Goal: Task Accomplishment & Management: Manage account settings

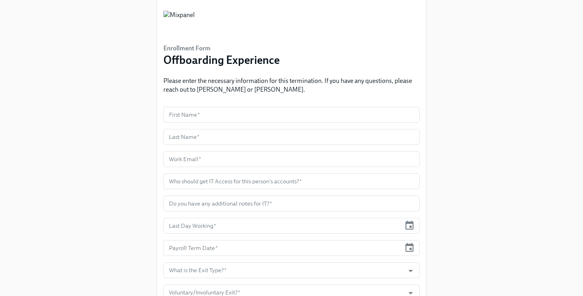
scroll to position [30, 0]
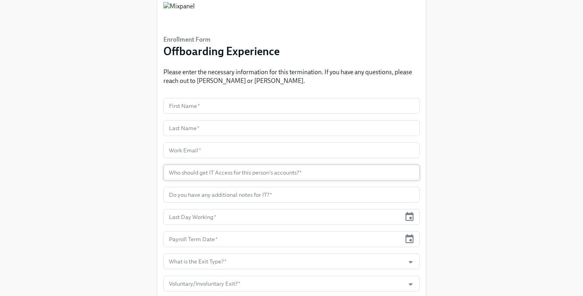
click at [224, 172] on input "text" at bounding box center [291, 173] width 256 height 16
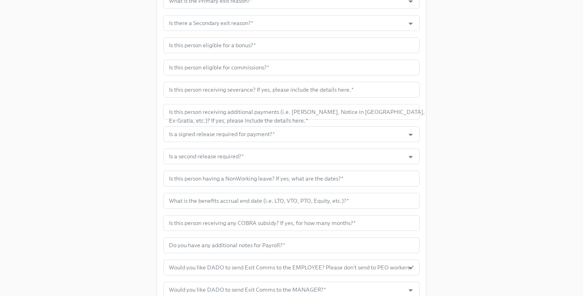
scroll to position [442, 0]
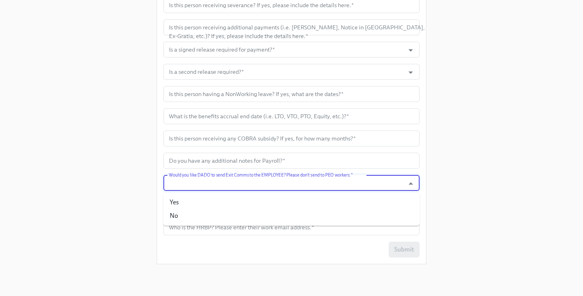
click at [214, 184] on input "Would you like DADO to send Exit Comms to the EMPLOYEE? Please don't send to PE…" at bounding box center [283, 183] width 233 height 16
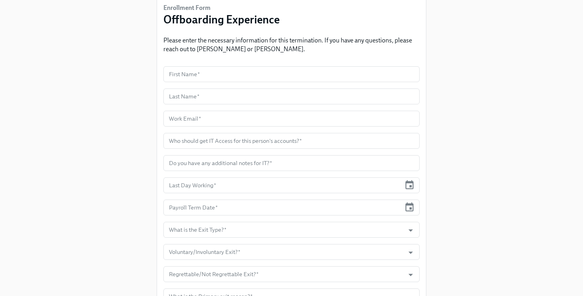
scroll to position [0, 0]
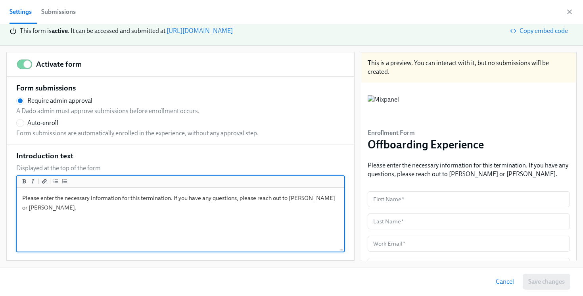
drag, startPoint x: 62, startPoint y: 207, endPoint x: 13, endPoint y: 207, distance: 49.2
radio input "false"
type textarea "Please enter the necessary information for this termination. If you have any qu…"
radio input "false"
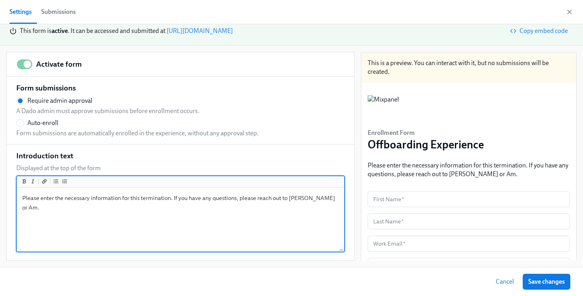
type textarea "Please enter the necessary information for this termination. If you have any qu…"
radio input "false"
type textarea "Please enter the necessary information for this termination. If you have any qu…"
radio input "false"
type textarea "Please enter the necessary information for this termination. If you have any qu…"
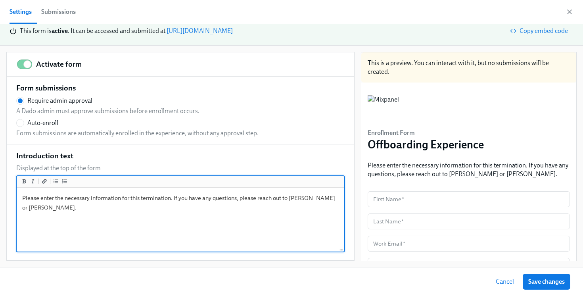
radio input "false"
type textarea "Please enter the necessary information for this termination. If you have any qu…"
radio input "false"
type textarea "Please enter the necessary information for this termination. If you have any qu…"
radio input "false"
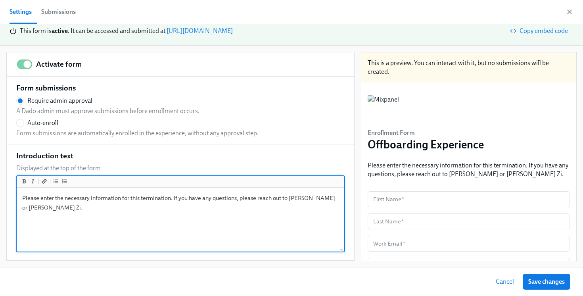
type textarea "Please enter the necessary information for this termination. If you have any qu…"
radio input "false"
type textarea "Please enter the necessary information for this termination. If you have any qu…"
radio input "false"
type textarea "Please enter the necessary information for this termination. If you have any qu…"
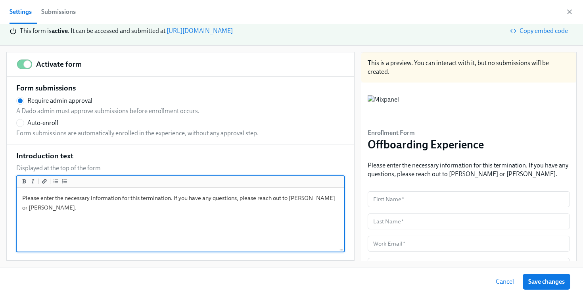
radio input "false"
type textarea "Please enter the necessary information for this termination. If you have any qu…"
radio input "false"
type textarea "Please enter the necessary information for this termination. If you have any qu…"
radio input "false"
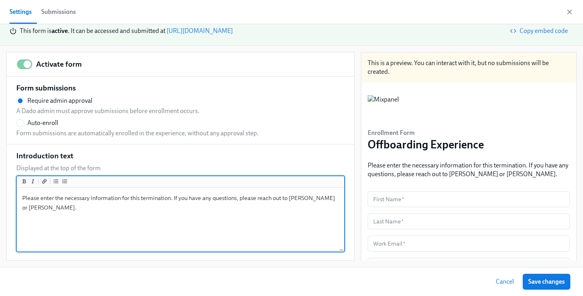
type textarea "Please enter the necessary information for this termination. If you have any qu…"
radio input "false"
type textarea "Please enter the necessary information for this termination. If you have any qu…"
click at [145, 232] on textarea "Please enter the necessary information for this termination. If you have any qu…" at bounding box center [180, 219] width 324 height 61
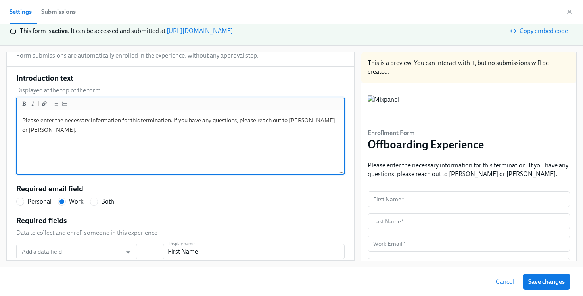
scroll to position [79, 0]
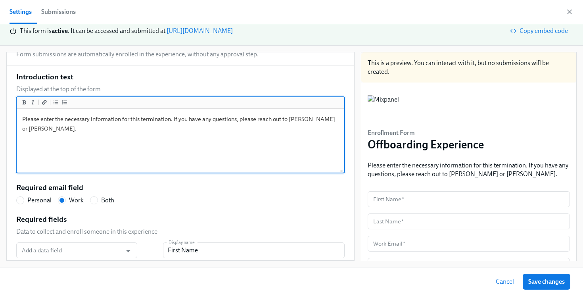
drag, startPoint x: 288, startPoint y: 120, endPoint x: 350, endPoint y: 144, distance: 66.8
radio input "false"
type textarea "Please enter the necessary information for this termination. If you have any qu…"
radio input "false"
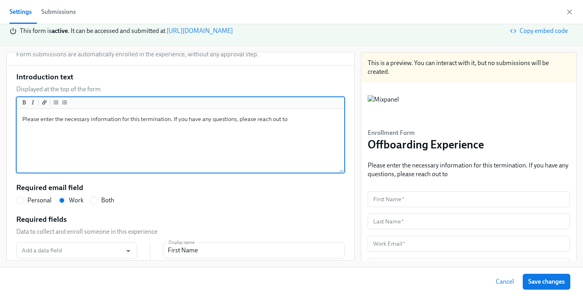
type textarea "Please enter the necessary information for this termination. If you have any qu…"
radio input "false"
type textarea "Please enter the necessary information for this termination. If you have any qu…"
radio input "false"
type textarea "Please enter the necessary information for this termination. If you have any qu…"
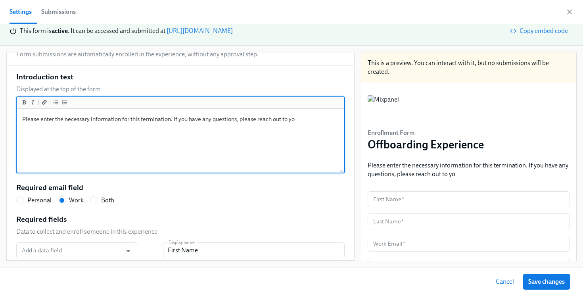
radio input "false"
type textarea "Please enter the necessary information for this termination. If you have any qu…"
radio input "false"
type textarea "Please enter the necessary information for this termination. If you have any qu…"
radio input "false"
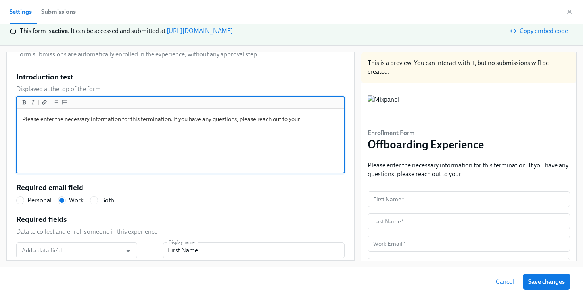
type textarea "Please enter the necessary information for this termination. If you have any qu…"
radio input "false"
type textarea "Please enter the necessary information for this termination. If you have any qu…"
radio input "false"
type textarea "Please enter the necessary information for this termination. If you have any qu…"
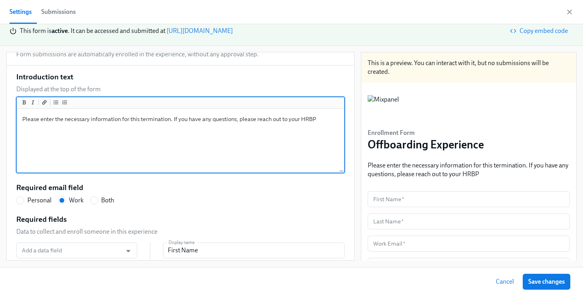
radio input "false"
type textarea "Please enter the necessary information for this termination. If you have any qu…"
radio input "false"
type textarea "Please enter the necessary information for this termination. If you have any qu…"
radio input "false"
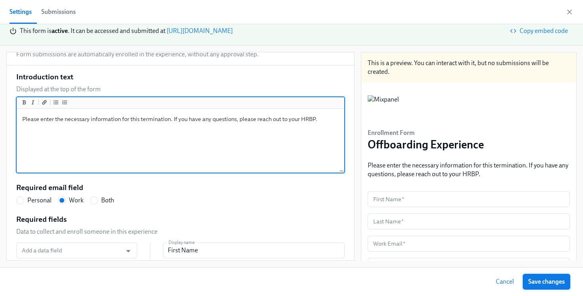
type textarea "Please enter the necessary information for this termination. If you have any qu…"
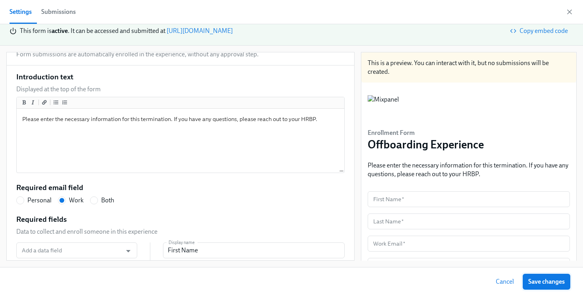
click at [538, 281] on span "Save changes" at bounding box center [546, 281] width 36 height 8
radio input "false"
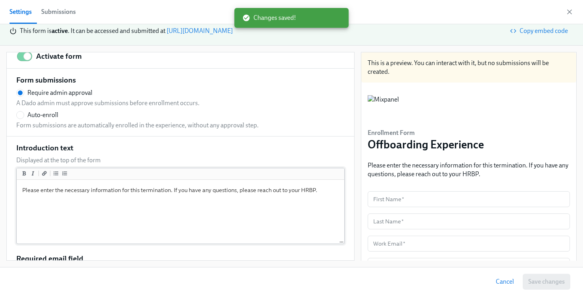
scroll to position [0, 0]
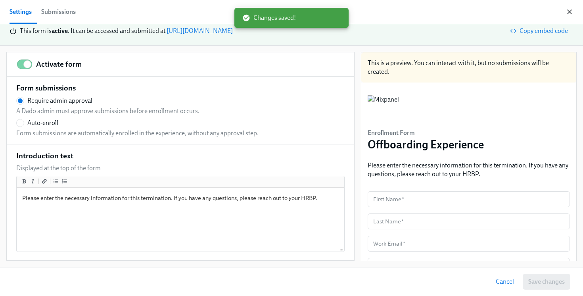
click at [569, 11] on icon "button" at bounding box center [569, 12] width 4 height 4
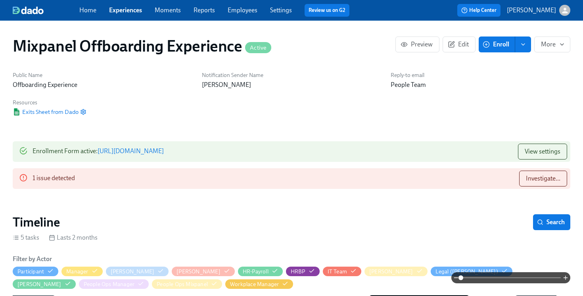
click at [281, 11] on link "Settings" at bounding box center [281, 10] width 22 height 8
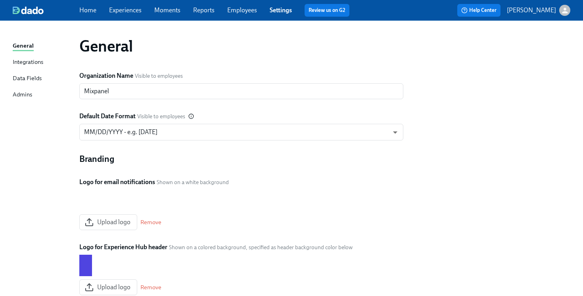
click at [37, 75] on div "Data Fields" at bounding box center [27, 79] width 29 height 10
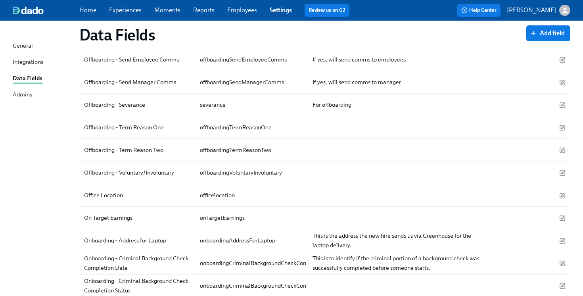
scroll to position [2109, 0]
click at [542, 37] on button "Add field" at bounding box center [548, 33] width 44 height 16
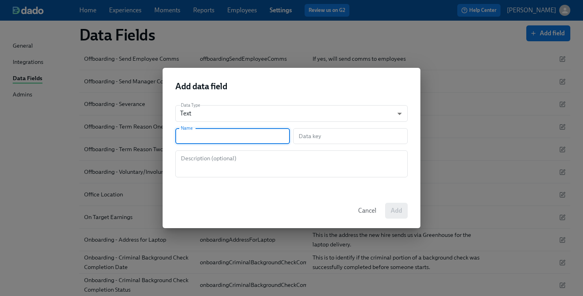
click at [228, 133] on input "text" at bounding box center [232, 136] width 115 height 16
type input "O"
type input "o"
type input "Of"
type input "of"
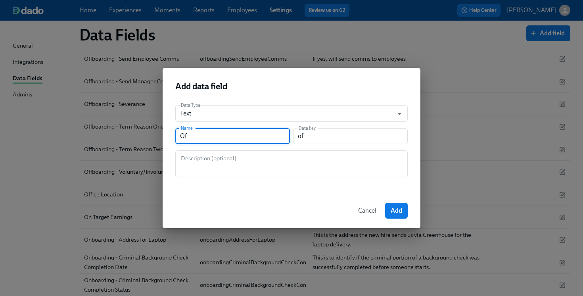
type input "Off"
type input "off"
type input "Offb"
type input "offb"
type input "Offbo"
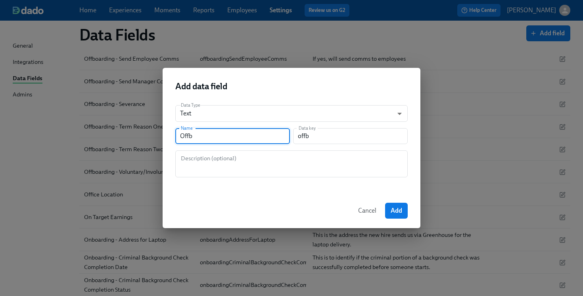
type input "offbo"
type input "Offboa"
type input "offboa"
type input "Offboar"
type input "offboar"
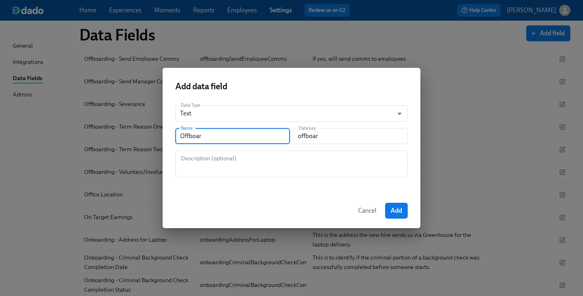
type input "Offboard"
type input "offboard"
type input "Offboardi"
type input "offboardi"
type input "Offboardin"
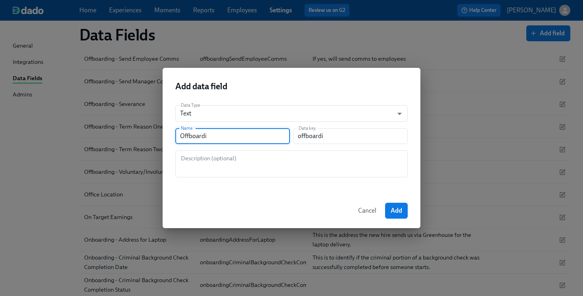
type input "offboardin"
type input "Offboarding"
type input "offboarding"
type input "Offboarding - H"
type input "offboardingH"
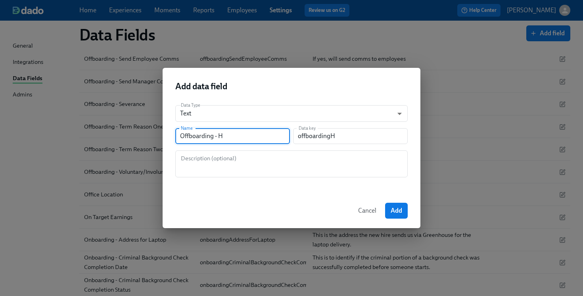
type input "Offboarding -"
type input "offboarding"
type input "Offboarding - S"
type input "offboardingS"
type input "Offboarding - Sh"
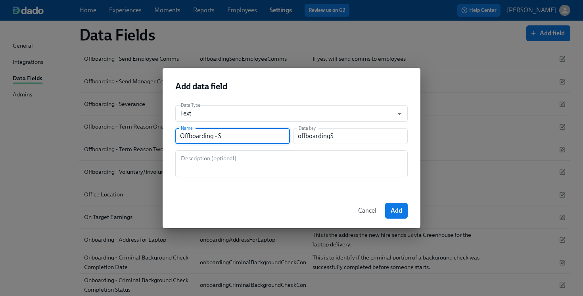
type input "offboardingSh"
type input "Offboarding - Shi"
type input "offboardingShi"
type input "Offboarding - Ship"
type input "offboardingShip"
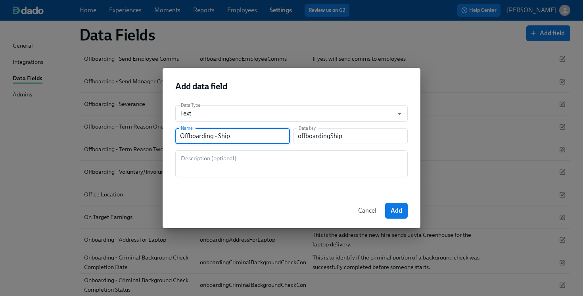
type input "Offboarding - [PERSON_NAME]"
type input "offboardingShipp"
type input "Offboarding - Shippi"
type input "offboardingShippi"
type input "Offboarding - Shippin"
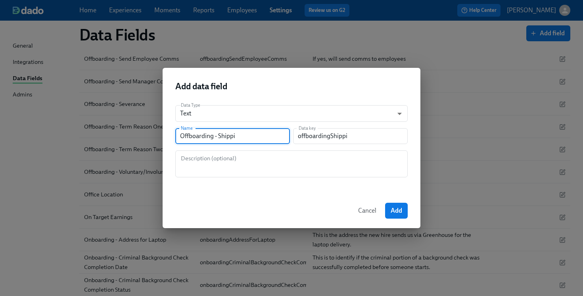
type input "offboardingShippin"
type input "Offboarding - Shipping"
type input "offboardingShipping"
type input "Offboarding - Shipping A"
type input "offboardingShippingA"
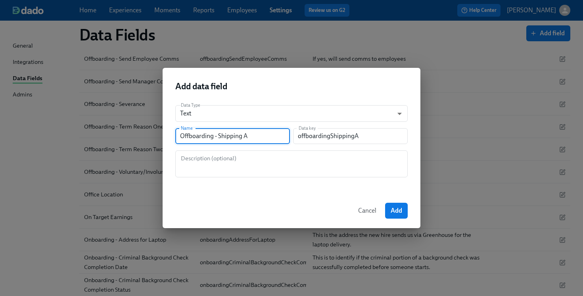
type input "Offboarding - Shipping Ad"
type input "offboardingShippingAd"
type input "Offboarding - Shipping Add"
type input "offboardingShippingAdd"
type input "Offboarding - Shipping Addr"
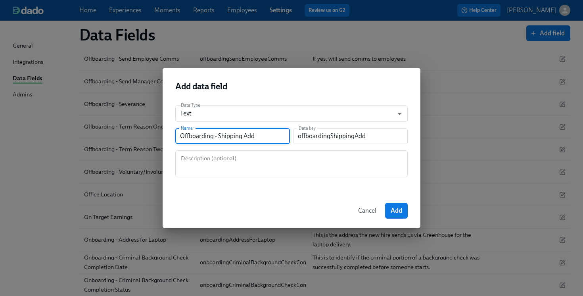
type input "offboardingShippingAddr"
type input "Offboarding - Shipping Addre"
type input "offboardingShippingAddre"
type input "Offboarding - Shipping Addres"
type input "offboardingShippingAddres"
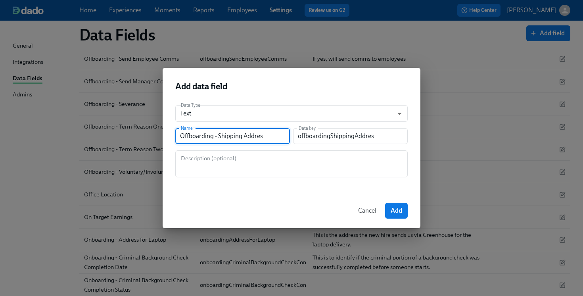
type input "Offboarding - Shipping Address"
type input "offboardingShippingAddress"
type input "Offboarding - Shipping Address"
click at [222, 161] on textarea at bounding box center [291, 163] width 223 height 19
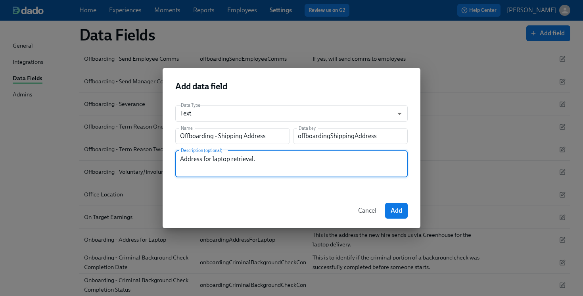
click at [246, 160] on textarea "Address for laptop retrieval." at bounding box center [291, 163] width 223 height 19
type textarea "Address for laptop retrieval."
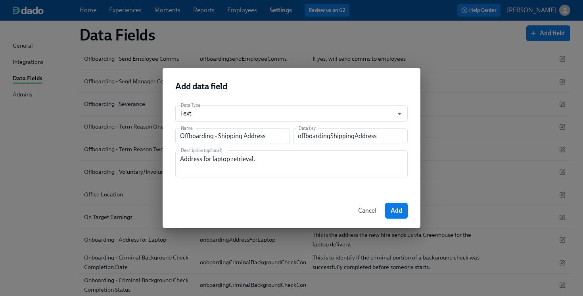
click at [392, 211] on span "Add" at bounding box center [395, 211] width 11 height 8
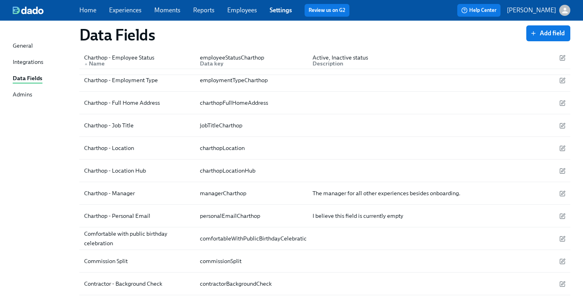
scroll to position [446, 0]
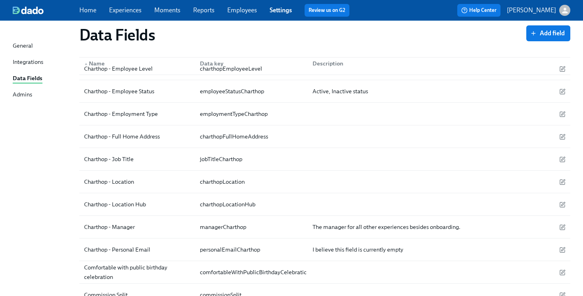
click at [125, 11] on link "Experiences" at bounding box center [125, 10] width 33 height 8
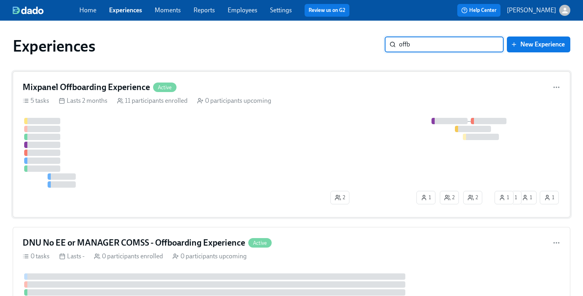
type input "offb"
click at [281, 133] on div at bounding box center [269, 153] width 493 height 70
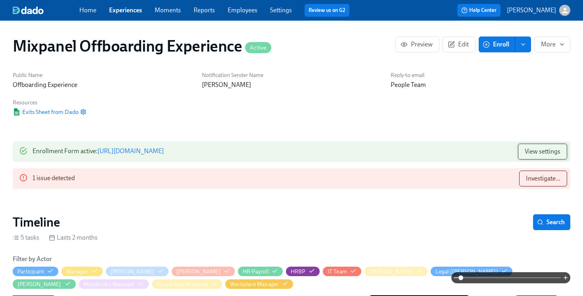
scroll to position [0, 2627]
click at [543, 146] on button "View settings" at bounding box center [542, 152] width 49 height 16
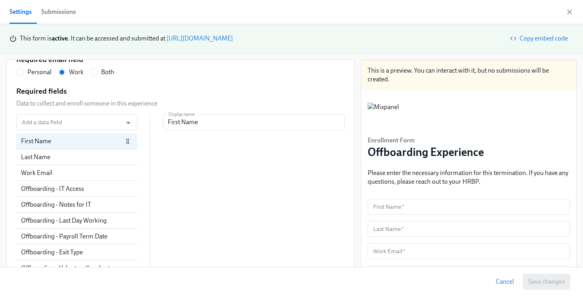
scroll to position [213, 0]
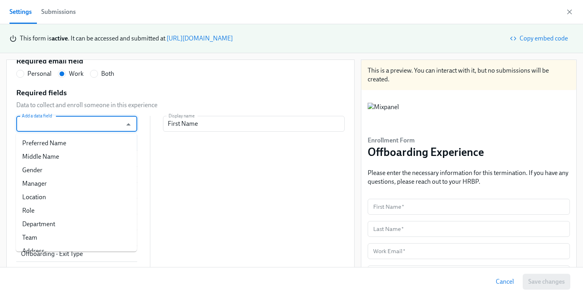
click at [78, 125] on input "Add a data field" at bounding box center [69, 124] width 98 height 16
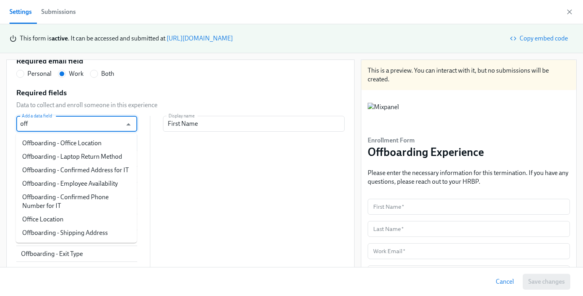
type input "offb"
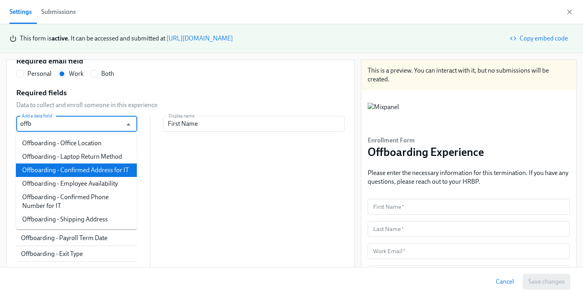
click at [90, 169] on li "Offboarding - Confirmed Address for IT" at bounding box center [76, 169] width 121 height 13
radio input "false"
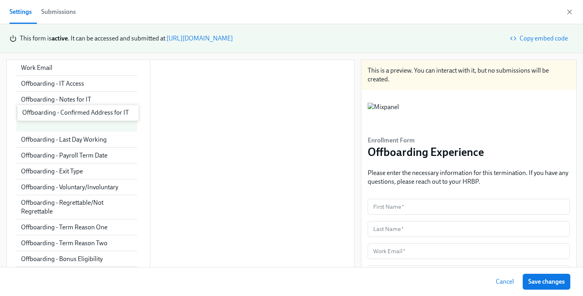
scroll to position [320, 0]
drag, startPoint x: 119, startPoint y: 251, endPoint x: 118, endPoint y: 120, distance: 131.2
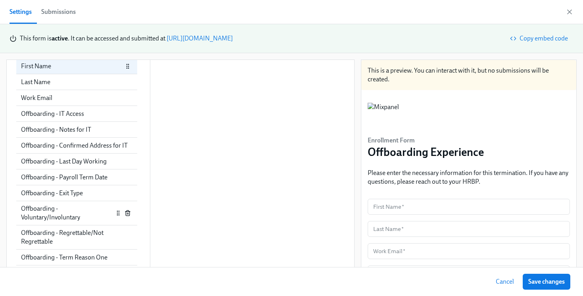
scroll to position [290, 0]
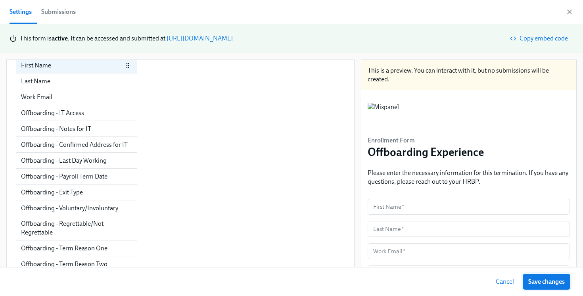
click at [540, 283] on span "Save changes" at bounding box center [546, 281] width 36 height 8
radio input "false"
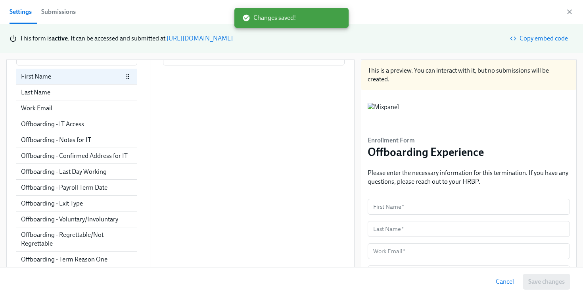
scroll to position [277, 0]
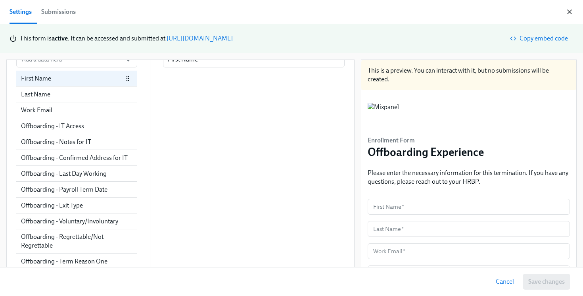
click at [568, 11] on icon "button" at bounding box center [569, 12] width 4 height 4
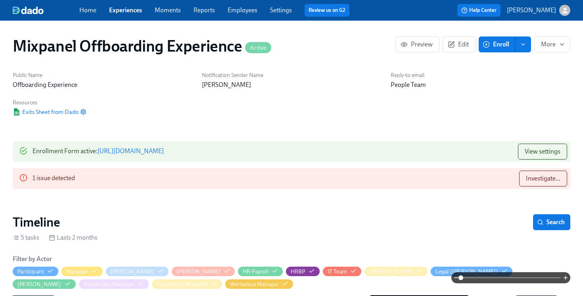
click at [281, 11] on link "Settings" at bounding box center [281, 10] width 22 height 8
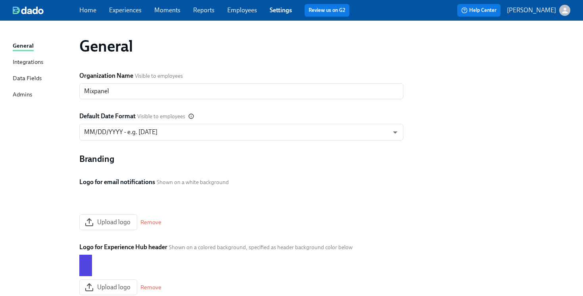
click at [33, 78] on div "Data Fields" at bounding box center [27, 79] width 29 height 10
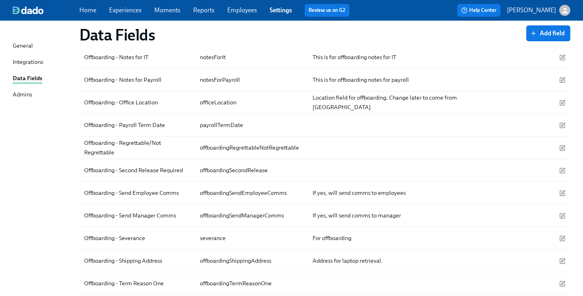
scroll to position [1983, 0]
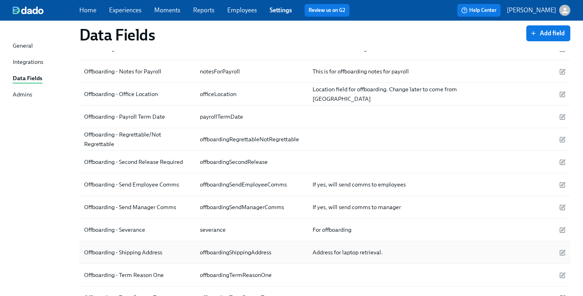
click at [162, 255] on div "Offboarding - Shipping Address" at bounding box center [123, 252] width 84 height 10
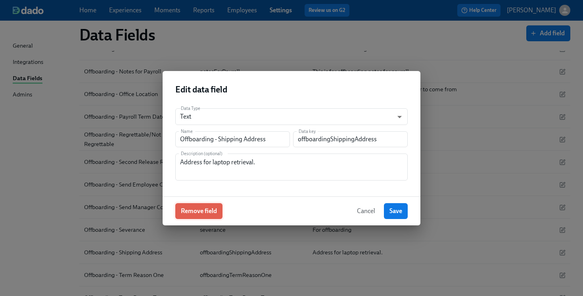
click at [197, 211] on span "Remove field" at bounding box center [199, 211] width 36 height 8
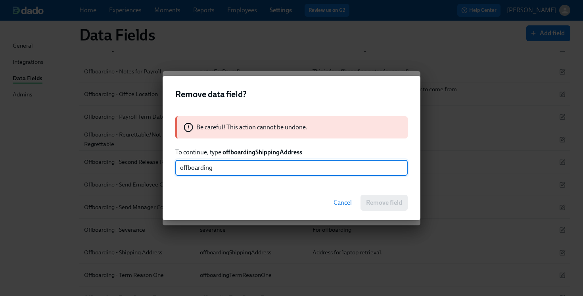
type input "offboarding"
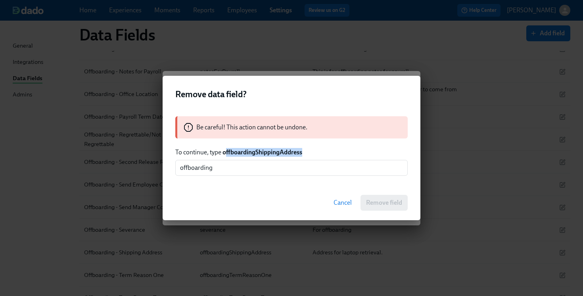
drag, startPoint x: 314, startPoint y: 156, endPoint x: 224, endPoint y: 150, distance: 90.2
click at [224, 150] on p "To continue, type offboardingShippingAddress" at bounding box center [291, 152] width 232 height 9
drag, startPoint x: 222, startPoint y: 152, endPoint x: 319, endPoint y: 155, distance: 96.4
click at [319, 155] on p "To continue, type offboardingShippingAddress" at bounding box center [291, 152] width 232 height 9
copy strong "offboardingShippingAddress"
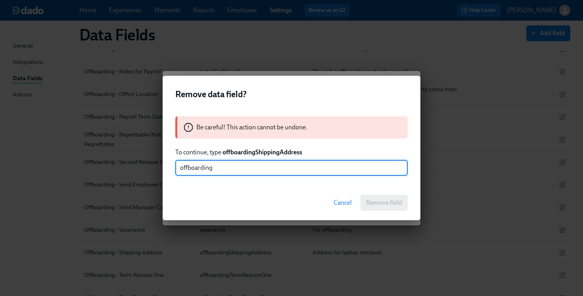
drag, startPoint x: 262, startPoint y: 164, endPoint x: 166, endPoint y: 167, distance: 95.6
click at [166, 167] on div "Be careful! This action cannot be undone. To continue, type offboardingShipping…" at bounding box center [292, 146] width 258 height 78
paste input "offboardingShippingAddress"
type input "offboardingShippingAddress"
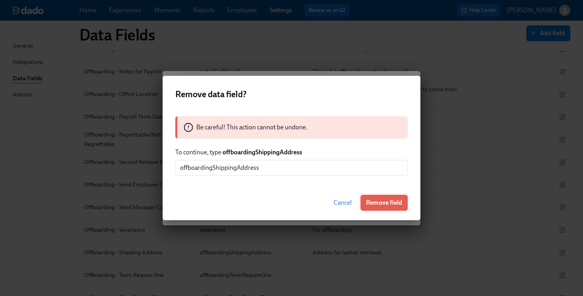
click at [387, 202] on span "Remove field" at bounding box center [384, 203] width 36 height 8
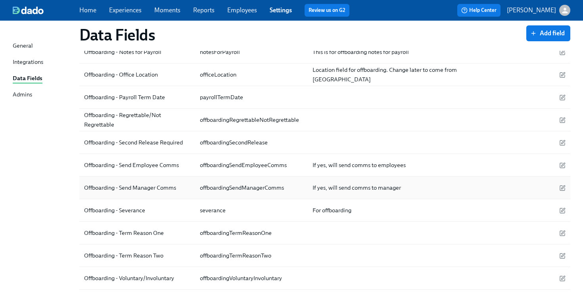
scroll to position [1991, 0]
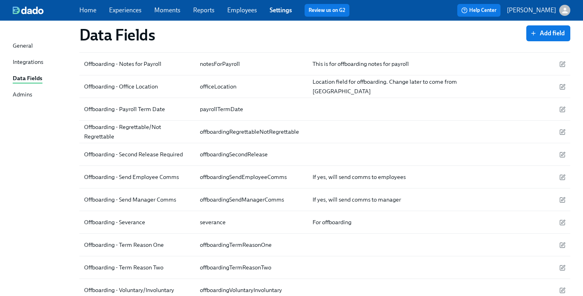
click at [128, 13] on link "Experiences" at bounding box center [125, 10] width 33 height 8
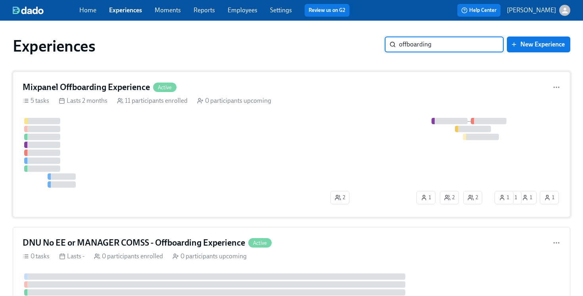
type input "offboarding"
click at [260, 160] on div at bounding box center [269, 153] width 493 height 70
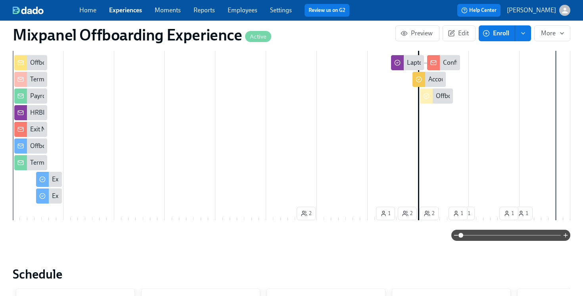
scroll to position [267, 0]
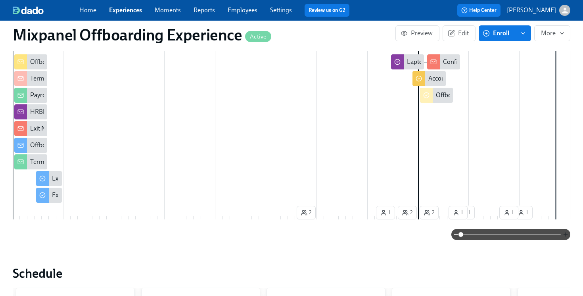
click at [566, 234] on icon "button" at bounding box center [565, 234] width 4 height 0
click at [566, 234] on icon "button" at bounding box center [565, 234] width 6 height 6
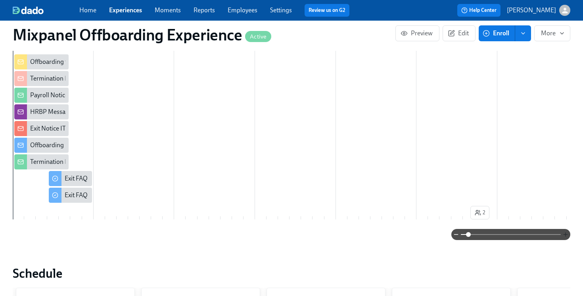
click at [566, 234] on icon "button" at bounding box center [565, 234] width 6 height 6
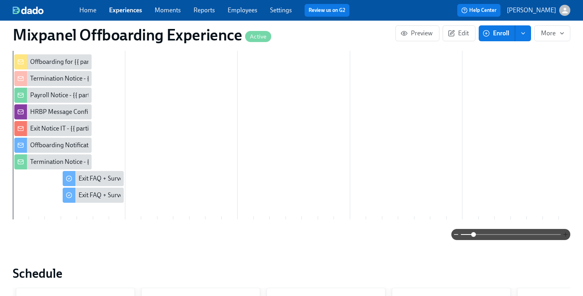
click at [566, 234] on icon "button" at bounding box center [565, 234] width 6 height 6
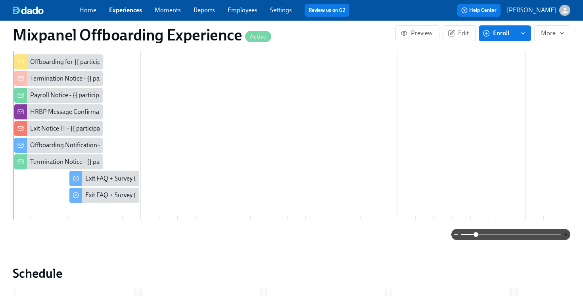
click at [566, 234] on icon "button" at bounding box center [565, 234] width 6 height 6
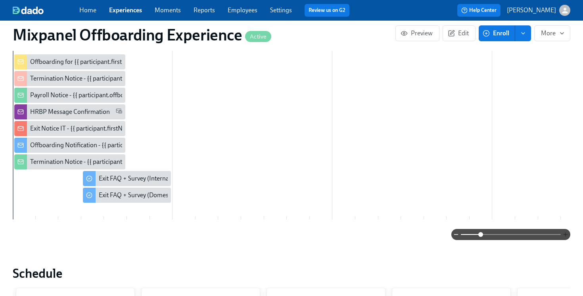
click at [566, 234] on icon "button" at bounding box center [565, 234] width 6 height 6
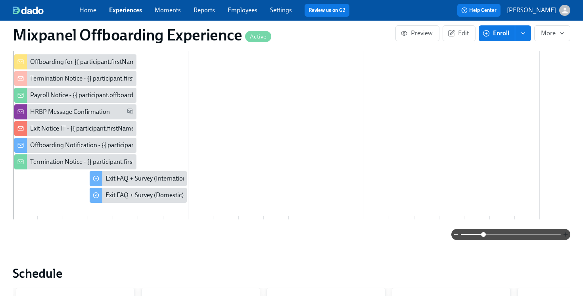
click at [566, 234] on icon "button" at bounding box center [565, 234] width 6 height 6
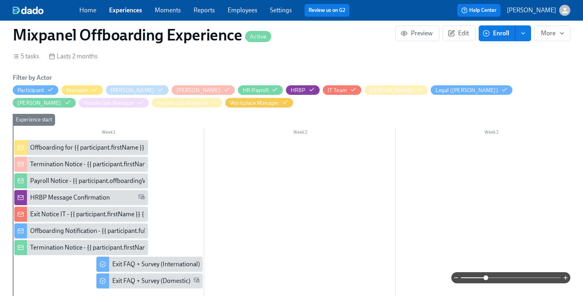
scroll to position [183, 0]
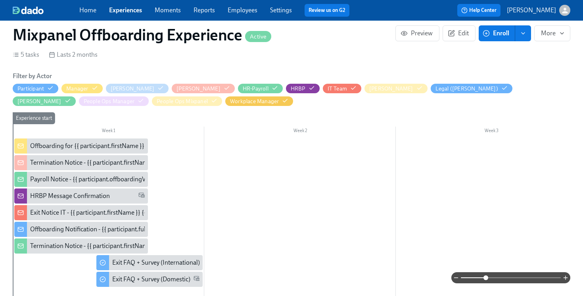
click at [45, 214] on div "Exit Notice IT - {{ participant.firstName }} {{ participant.lastName }}" at bounding box center [120, 212] width 180 height 9
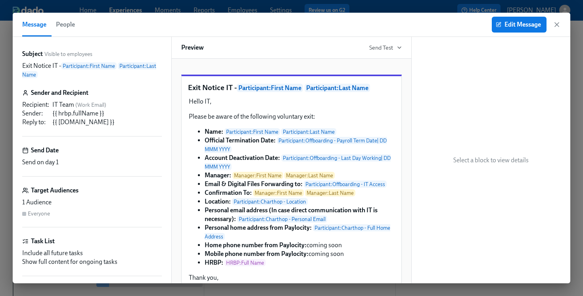
click at [45, 214] on div "Everyone" at bounding box center [39, 214] width 22 height 8
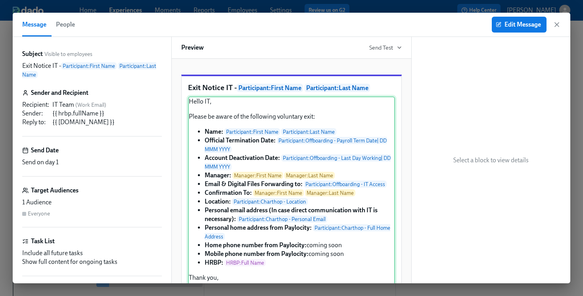
scroll to position [75, 0]
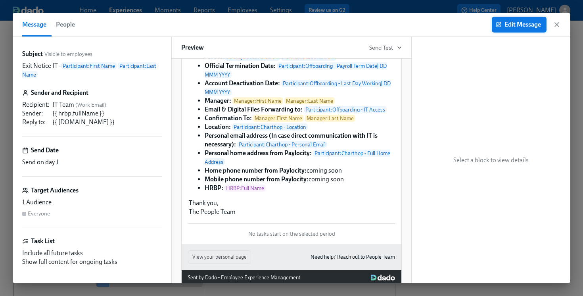
click at [520, 23] on span "Edit Message" at bounding box center [519, 25] width 44 height 8
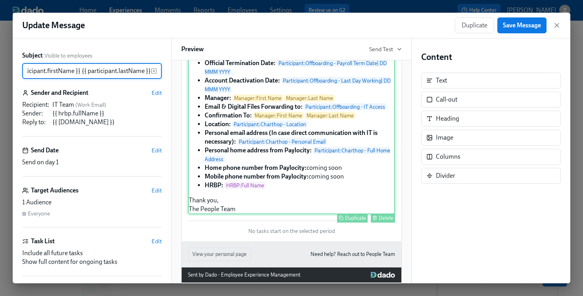
scroll to position [79, 0]
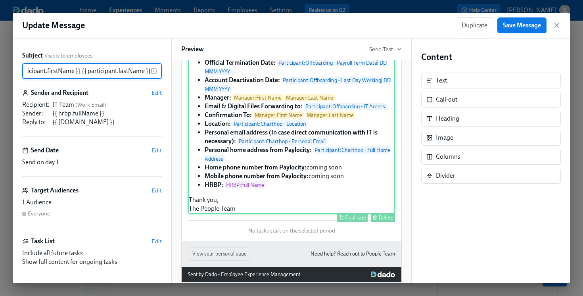
click at [254, 173] on div "Hello IT, Please be aware of the following voluntary exit: Name: Participant : …" at bounding box center [291, 116] width 207 height 195
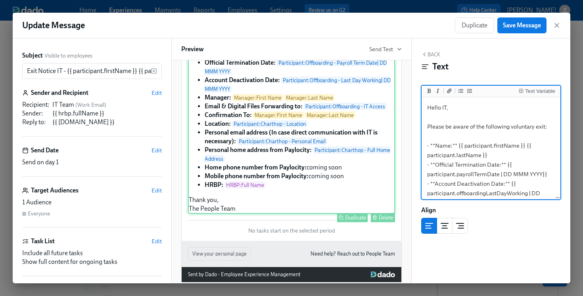
click at [242, 173] on div "Hello IT, Please be aware of the following voluntary exit: Name: Participant : …" at bounding box center [291, 116] width 207 height 195
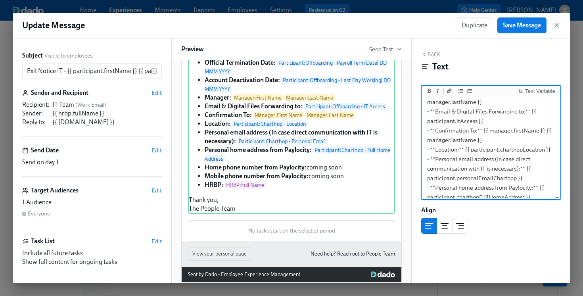
scroll to position [141, 0]
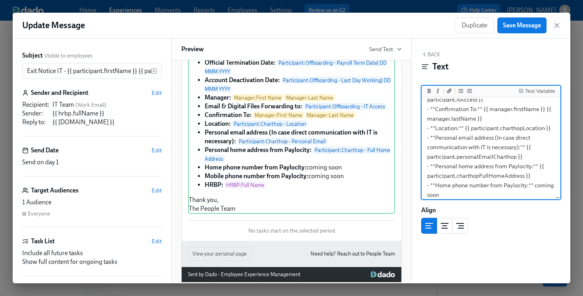
click at [537, 176] on textarea "Hello IT, Please be aware of the following voluntary exit: - **Name:** {{ parti…" at bounding box center [491, 109] width 136 height 303
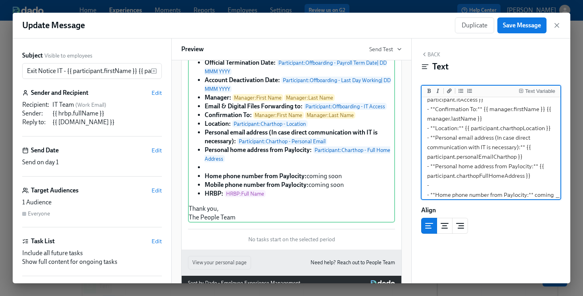
scroll to position [88, 0]
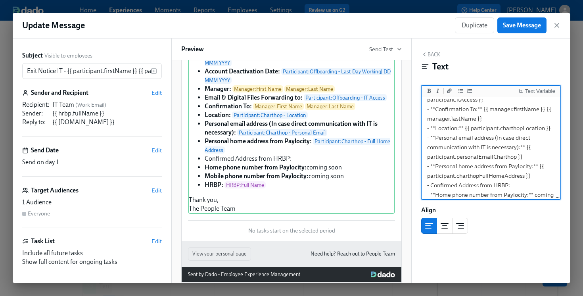
drag, startPoint x: 431, startPoint y: 185, endPoint x: 507, endPoint y: 184, distance: 76.1
click at [507, 184] on textarea "Hello IT, Please be aware of the following voluntary exit: - **Name:** {{ parti…" at bounding box center [491, 114] width 136 height 312
click at [527, 187] on textarea "Hello IT, Please be aware of the following voluntary exit: - **Name:** {{ parti…" at bounding box center [491, 114] width 136 height 312
type textarea "Hello IT, Please be aware of the following voluntary exit: - **Name:** {{ parti…"
click at [528, 92] on div "Text Variable" at bounding box center [540, 91] width 30 height 6
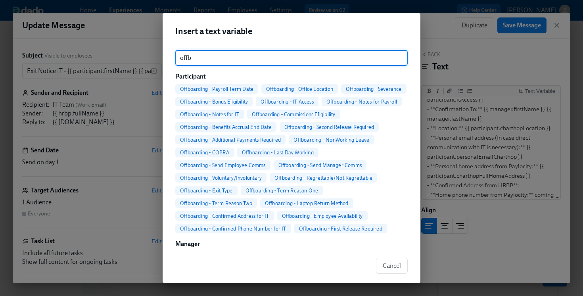
type input "offb"
click at [274, 213] on span "Offboarding - Confirmed Address for IT" at bounding box center [224, 216] width 99 height 6
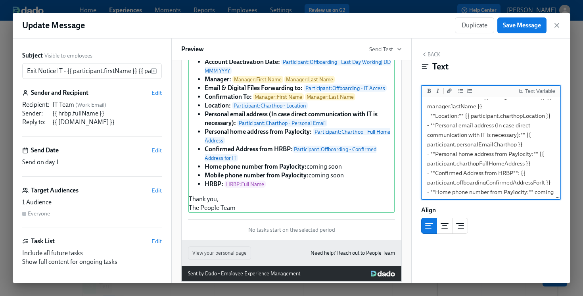
scroll to position [166, 0]
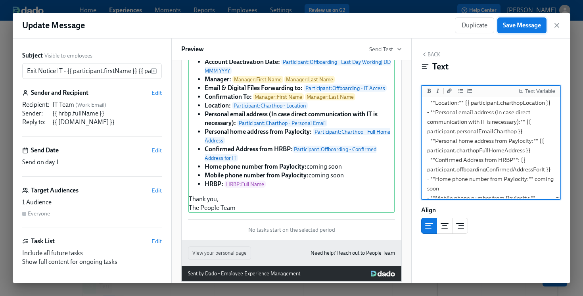
type textarea "Hello IT, Please be aware of the following voluntary exit: - **Name:** {{ parti…"
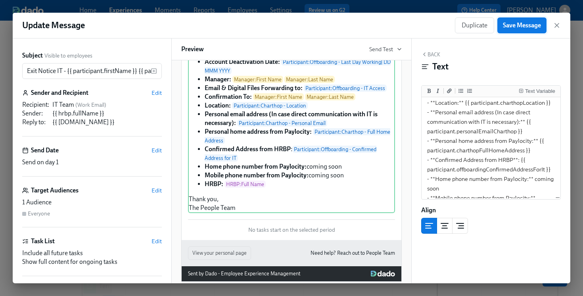
click at [519, 30] on button "Save Message" at bounding box center [521, 25] width 49 height 16
click at [556, 25] on icon "button" at bounding box center [557, 25] width 8 height 8
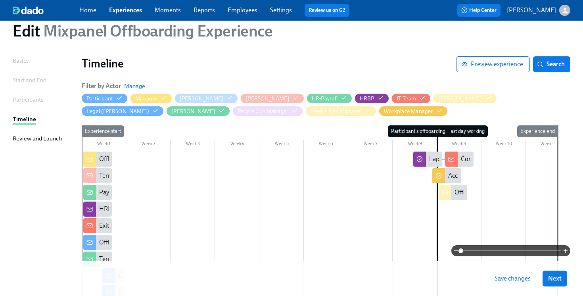
scroll to position [27, 0]
click at [503, 279] on span "Save changes" at bounding box center [512, 278] width 36 height 8
click at [501, 279] on span "Save changes" at bounding box center [512, 278] width 36 height 8
click at [499, 282] on button "Save changes" at bounding box center [512, 278] width 47 height 16
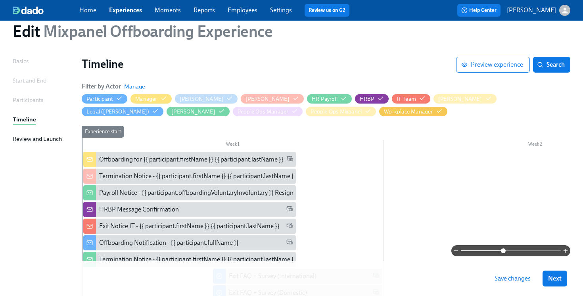
drag, startPoint x: 459, startPoint y: 246, endPoint x: 502, endPoint y: 245, distance: 42.8
click at [502, 248] on span at bounding box center [503, 250] width 5 height 5
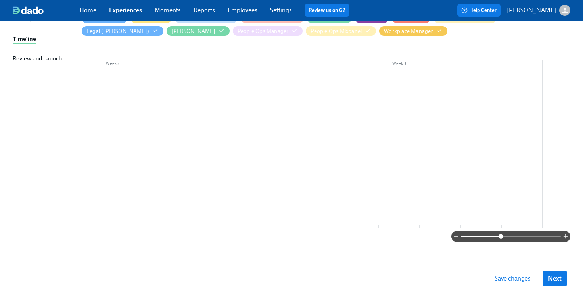
scroll to position [0, 0]
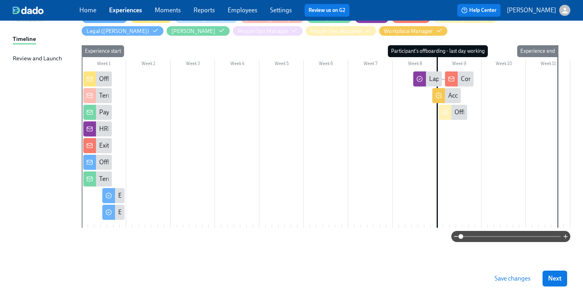
drag, startPoint x: 501, startPoint y: 235, endPoint x: 458, endPoint y: 235, distance: 42.8
click at [458, 235] on span at bounding box center [460, 236] width 5 height 5
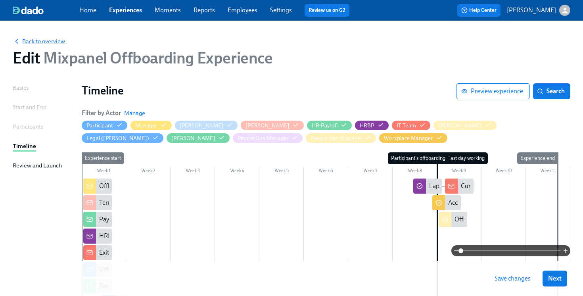
click at [22, 45] on span "Back to overview" at bounding box center [39, 41] width 52 height 8
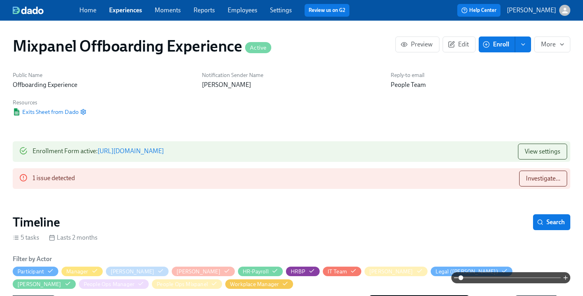
scroll to position [0, 2627]
click at [270, 9] on link "Settings" at bounding box center [281, 10] width 22 height 8
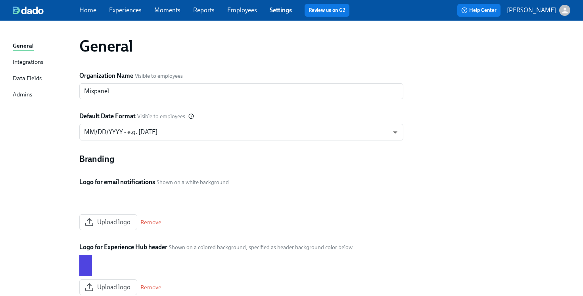
click at [134, 13] on link "Experiences" at bounding box center [125, 10] width 33 height 8
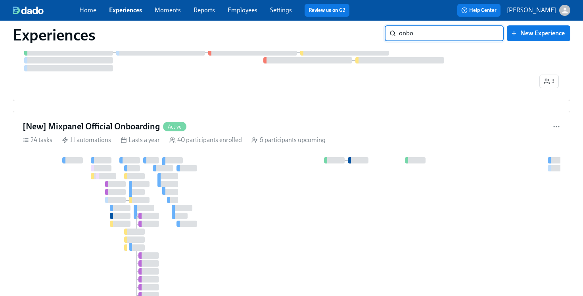
scroll to position [279, 0]
type input "onbo"
click at [274, 128] on div "[New] Mixpanel Official Onboarding Active" at bounding box center [292, 127] width 538 height 12
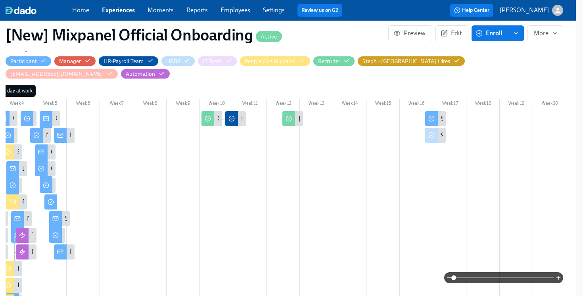
scroll to position [301, 7]
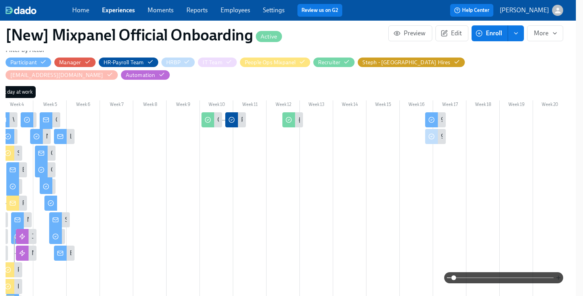
click at [557, 278] on icon "button" at bounding box center [558, 277] width 6 height 6
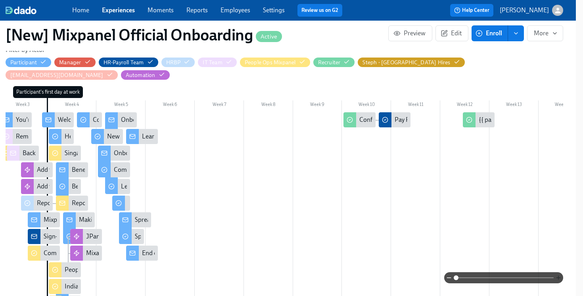
click at [557, 278] on icon "button" at bounding box center [558, 277] width 6 height 6
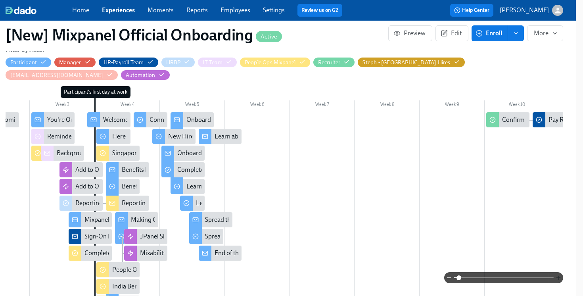
click at [557, 278] on icon "button" at bounding box center [558, 277] width 6 height 6
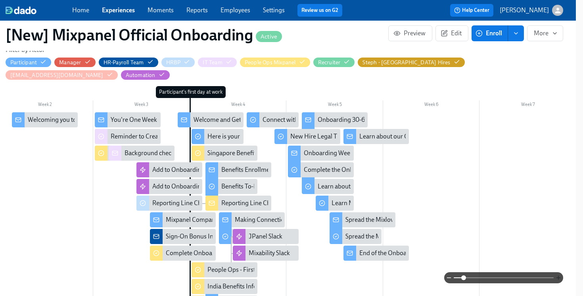
click at [557, 278] on icon "button" at bounding box center [558, 277] width 6 height 6
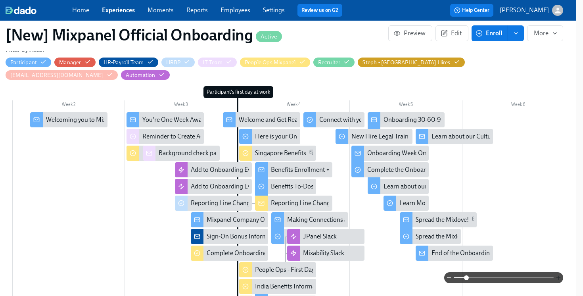
click at [557, 278] on icon "button" at bounding box center [558, 277] width 6 height 6
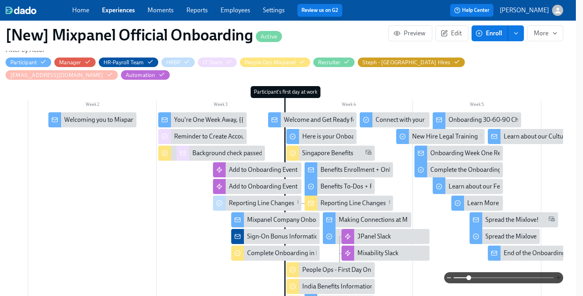
click at [557, 278] on icon "button" at bounding box center [558, 277] width 6 height 6
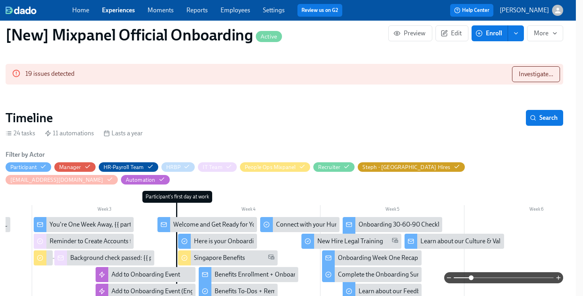
scroll to position [0, 7]
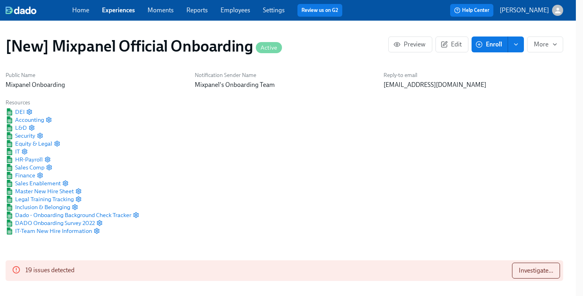
click at [117, 15] on div "Home Experiences Moments Reports Employees Settings Review us on G2" at bounding box center [210, 10] width 276 height 13
click at [114, 10] on link "Experiences" at bounding box center [118, 10] width 33 height 8
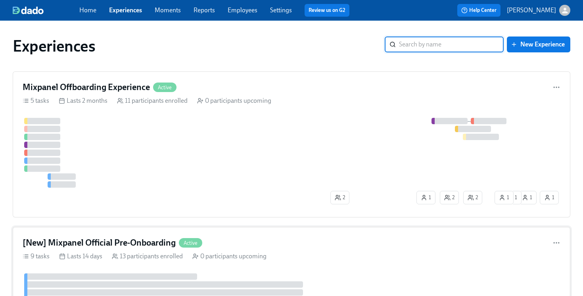
click at [307, 246] on div "[New] Mixpanel Official Pre-Onboarding Active" at bounding box center [292, 243] width 538 height 12
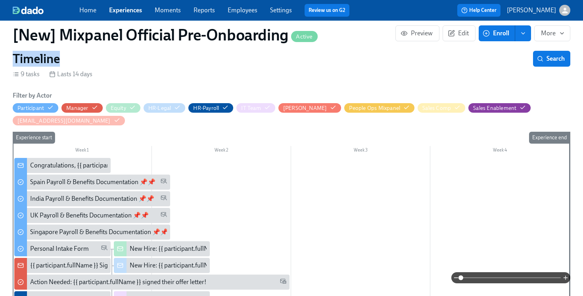
scroll to position [236, 0]
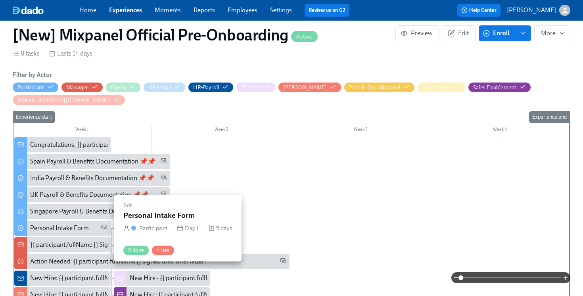
click at [54, 225] on div "Personal Intake Form" at bounding box center [59, 228] width 59 height 9
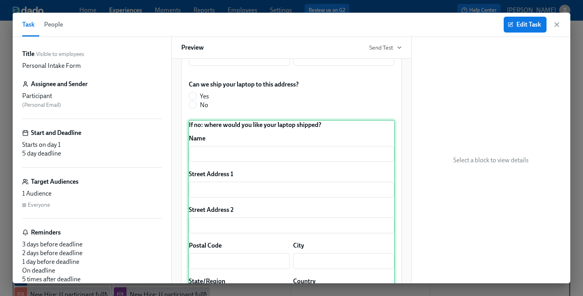
scroll to position [392, 0]
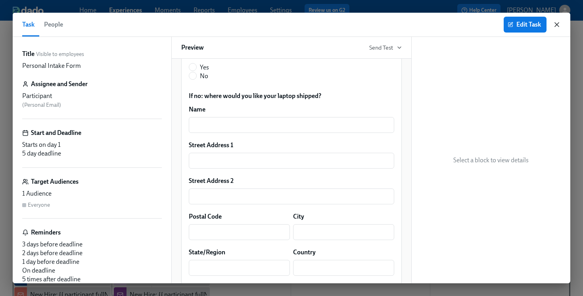
click at [558, 24] on icon "button" at bounding box center [557, 25] width 8 height 8
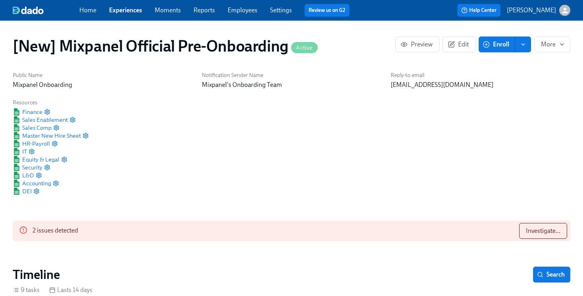
click at [125, 12] on link "Experiences" at bounding box center [125, 10] width 33 height 8
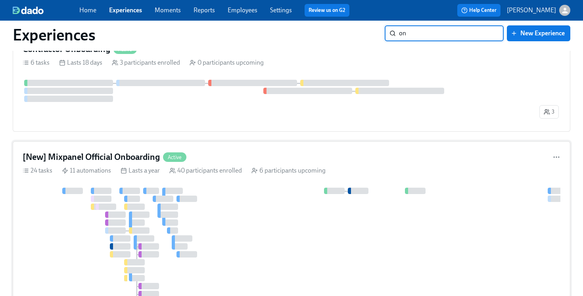
scroll to position [250, 0]
type input "on"
click at [272, 185] on div "[New] Mixpanel Official Onboarding Active 24 tasks 11 automations Lasts a year …" at bounding box center [291, 252] width 557 height 225
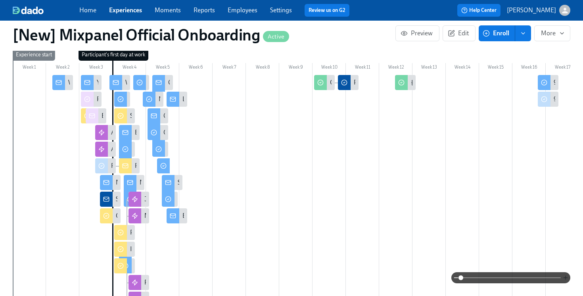
click at [566, 274] on icon "button" at bounding box center [565, 277] width 6 height 6
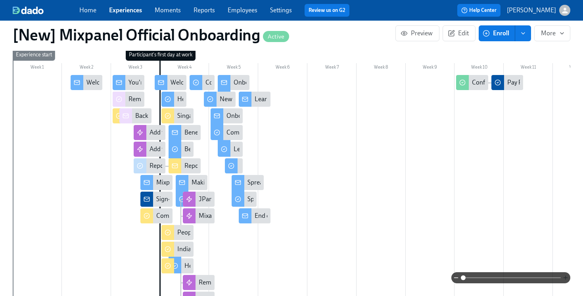
click at [566, 274] on icon "button" at bounding box center [565, 277] width 6 height 6
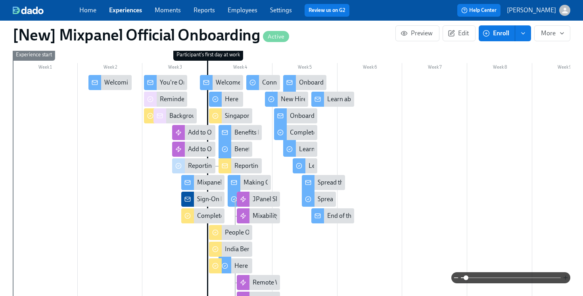
click at [566, 274] on icon "button" at bounding box center [565, 277] width 6 height 6
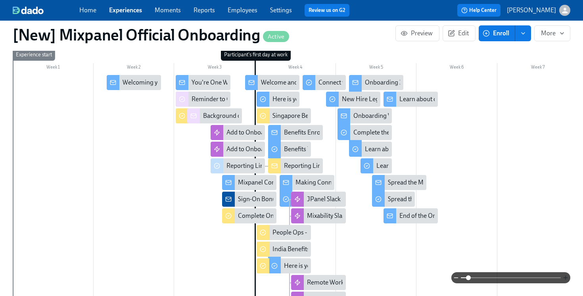
click at [566, 274] on icon "button" at bounding box center [565, 277] width 6 height 6
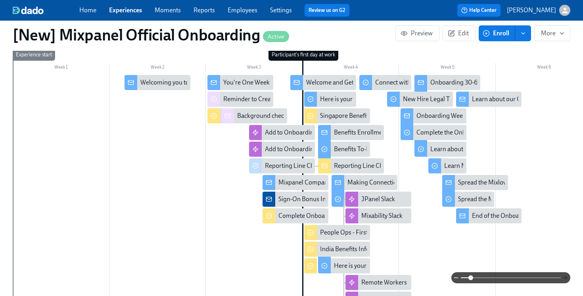
click at [566, 274] on icon "button" at bounding box center [565, 277] width 6 height 6
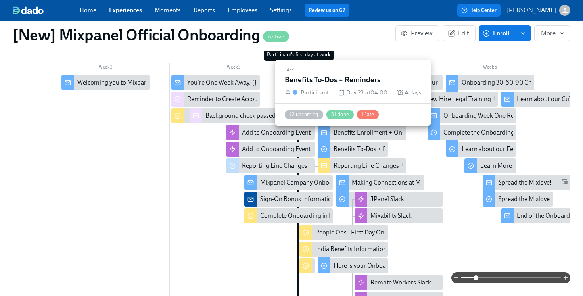
click at [354, 145] on div "Benefits To-Dos + Reminders" at bounding box center [372, 149] width 79 height 9
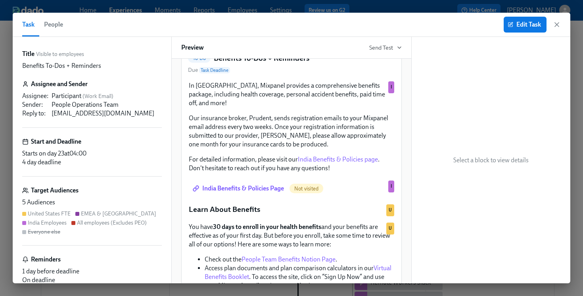
scroll to position [71, 0]
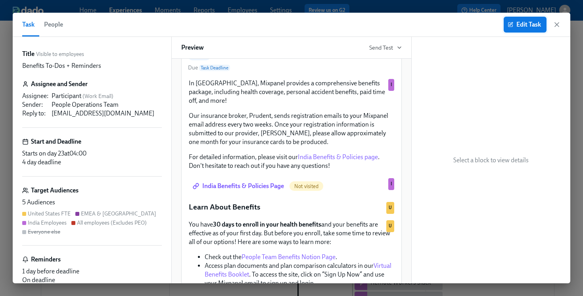
click at [507, 26] on button "Edit Task" at bounding box center [524, 25] width 43 height 16
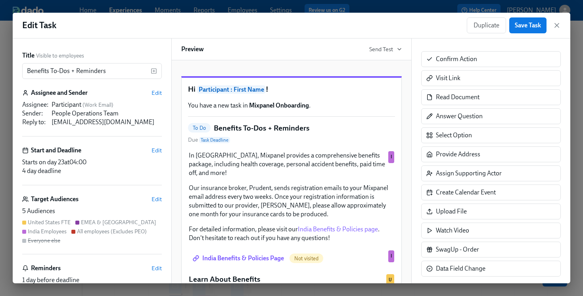
scroll to position [161, 0]
click at [557, 23] on icon "button" at bounding box center [557, 25] width 8 height 8
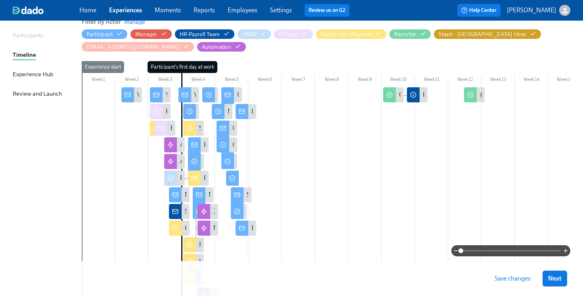
scroll to position [90, 0]
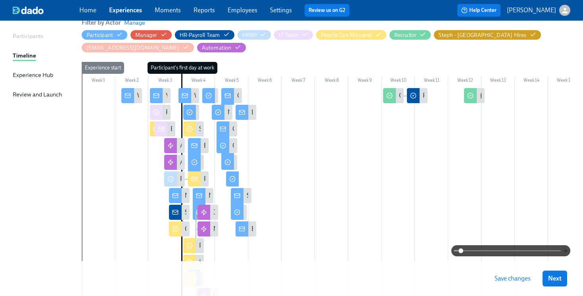
click at [566, 249] on icon "button" at bounding box center [565, 250] width 6 height 6
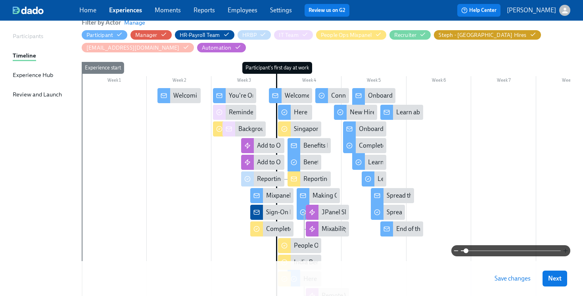
click at [566, 249] on icon "button" at bounding box center [565, 250] width 6 height 6
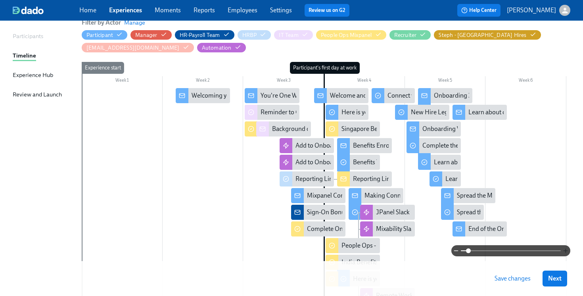
click at [566, 249] on icon "button" at bounding box center [565, 250] width 6 height 6
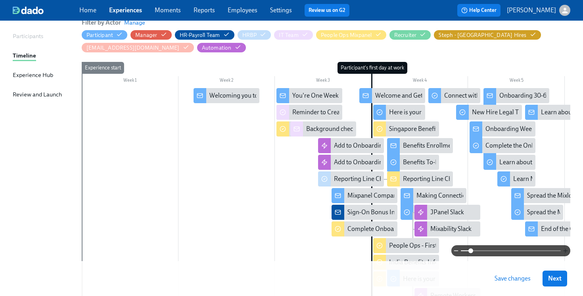
click at [566, 249] on icon "button" at bounding box center [565, 250] width 6 height 6
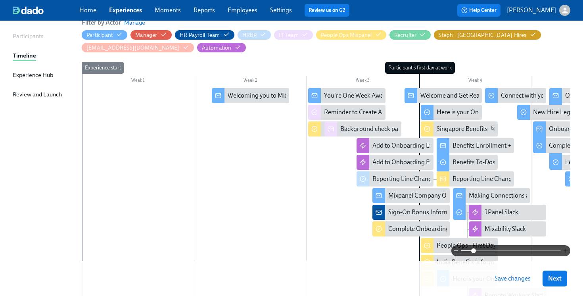
click at [566, 249] on icon "button" at bounding box center [565, 250] width 6 height 6
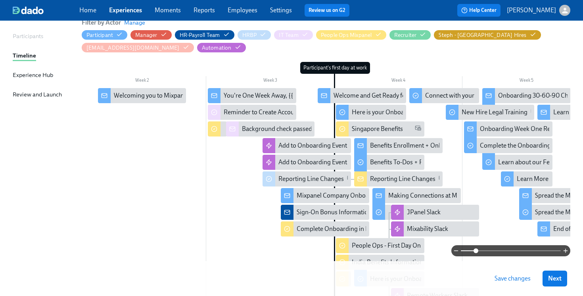
scroll to position [0, 134]
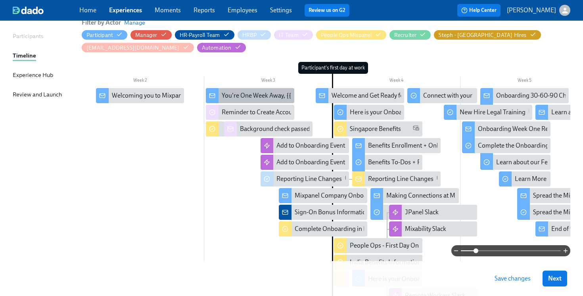
click at [228, 99] on div "You're One Week Away, {{ participant.firstName }}!" at bounding box center [290, 95] width 137 height 9
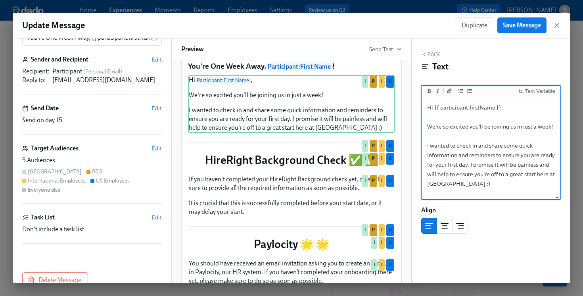
scroll to position [32, 0]
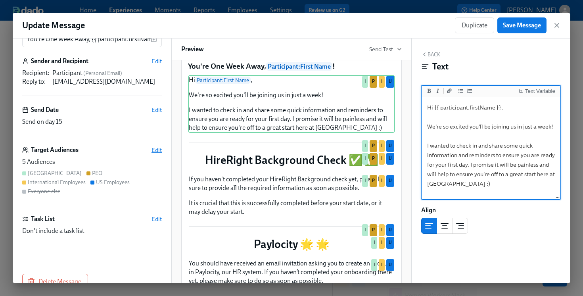
click at [155, 151] on span "Edit" at bounding box center [156, 150] width 10 height 8
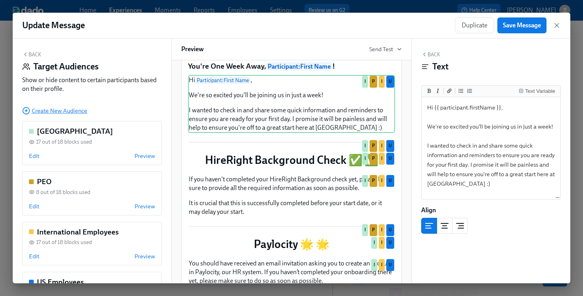
click at [47, 113] on span "Create New Audience" at bounding box center [54, 111] width 65 height 8
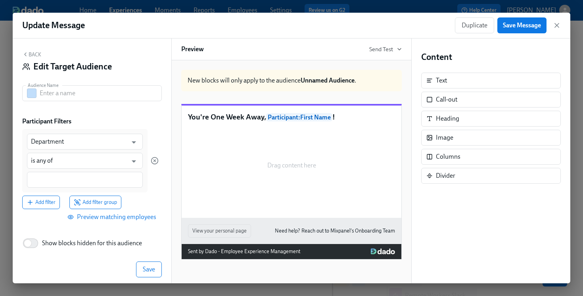
scroll to position [0, 0]
click at [59, 96] on input "text" at bounding box center [101, 93] width 122 height 16
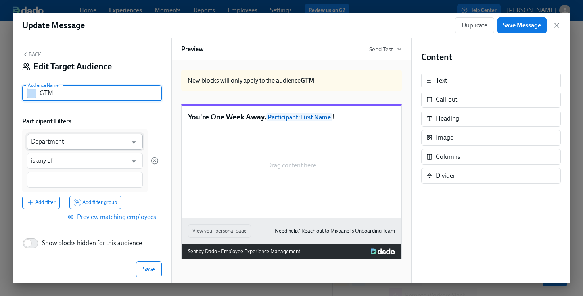
type input "GTM"
click at [63, 142] on input "Department" at bounding box center [79, 142] width 96 height 16
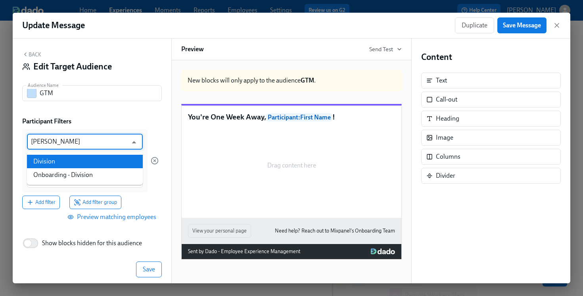
click at [66, 162] on li "Division" at bounding box center [85, 161] width 116 height 13
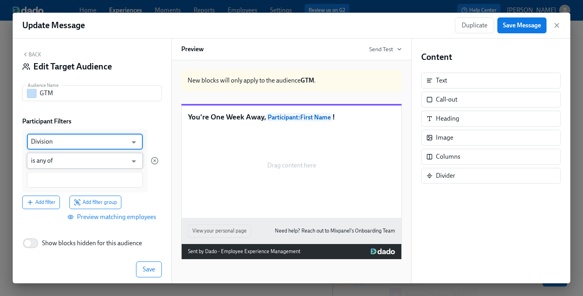
type input "Division"
click at [69, 165] on input "is any of" at bounding box center [79, 161] width 96 height 16
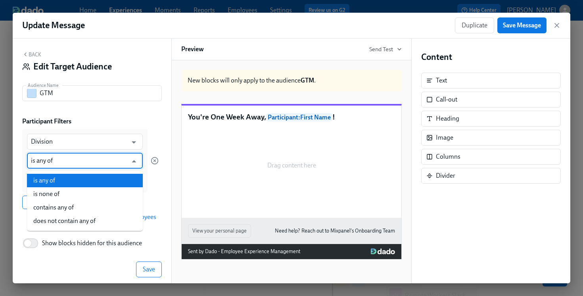
click at [68, 165] on input "is any of" at bounding box center [79, 161] width 96 height 16
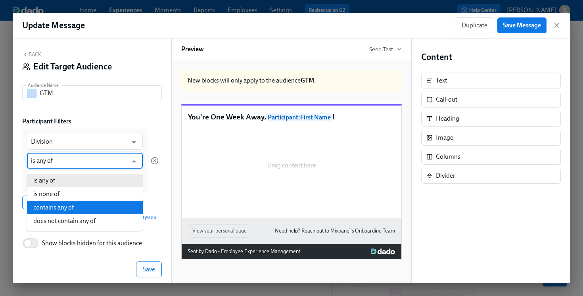
click at [38, 201] on li "contains any of" at bounding box center [85, 207] width 116 height 13
type input "contains any of"
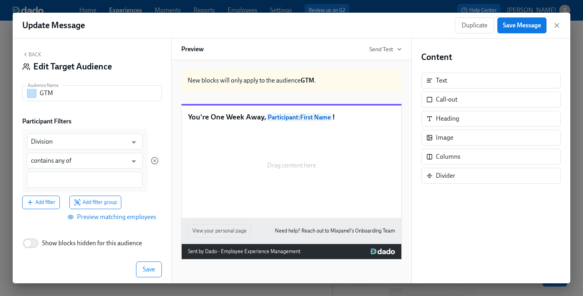
click at [41, 170] on div "Division ​ contains any of ​" at bounding box center [84, 160] width 125 height 63
click at [42, 176] on input at bounding box center [85, 180] width 108 height 8
type input "GTM"
click at [43, 230] on div "Back Edit Target Audience Audience Name GTM Audience Name Participant Filters D…" at bounding box center [92, 160] width 159 height 245
click at [84, 218] on span "Preview matching employees" at bounding box center [112, 218] width 87 height 8
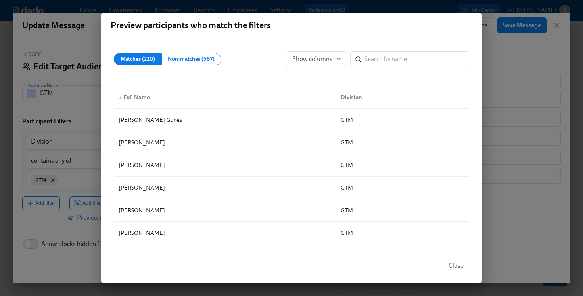
click at [457, 269] on span "Close" at bounding box center [455, 266] width 15 height 8
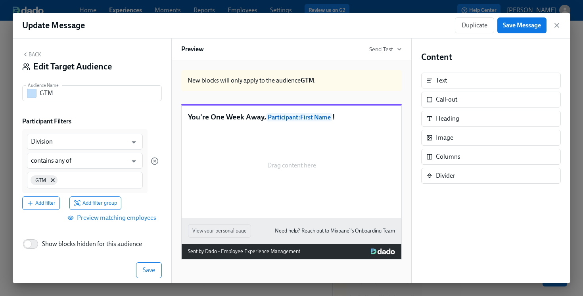
scroll to position [56, 0]
click at [558, 24] on icon "button" at bounding box center [557, 25] width 4 height 4
